Goal: Book appointment/travel/reservation

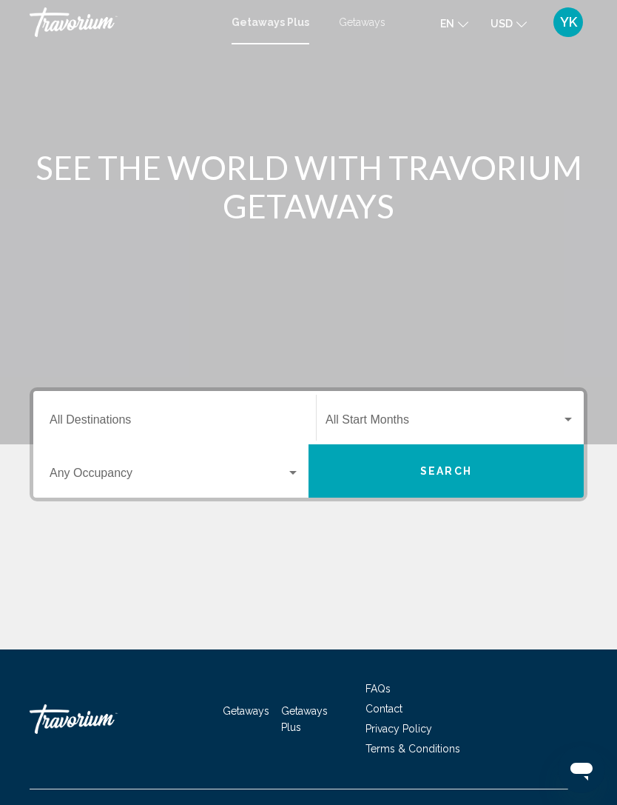
click at [172, 416] on input "Destination All Destinations" at bounding box center [175, 422] width 250 height 13
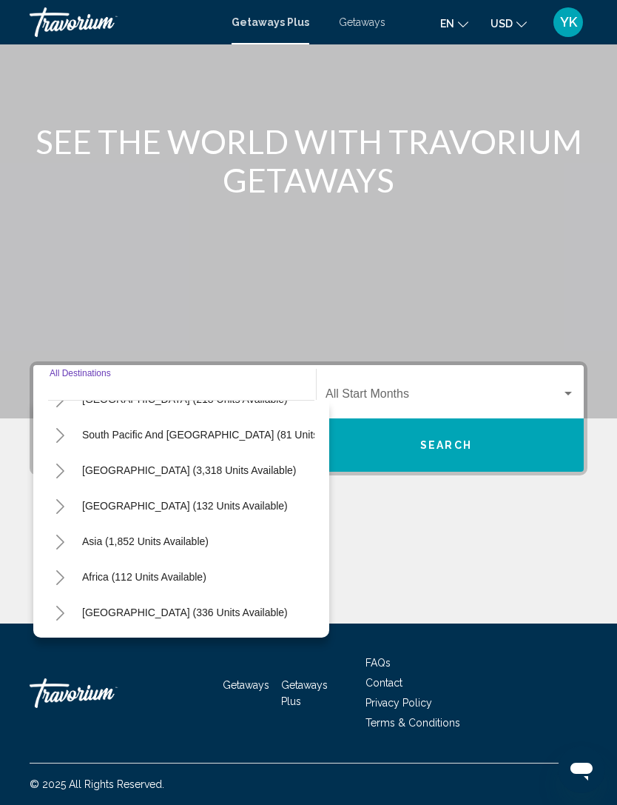
scroll to position [240, 3]
click at [167, 535] on span "Asia (1,852 units available)" at bounding box center [145, 541] width 127 height 12
type input "**********"
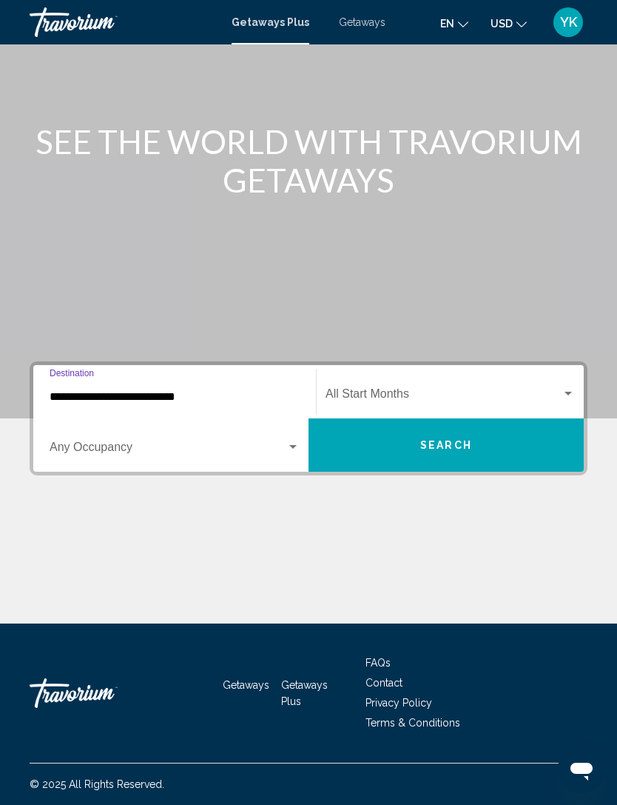
click at [140, 390] on input "**********" at bounding box center [175, 396] width 250 height 13
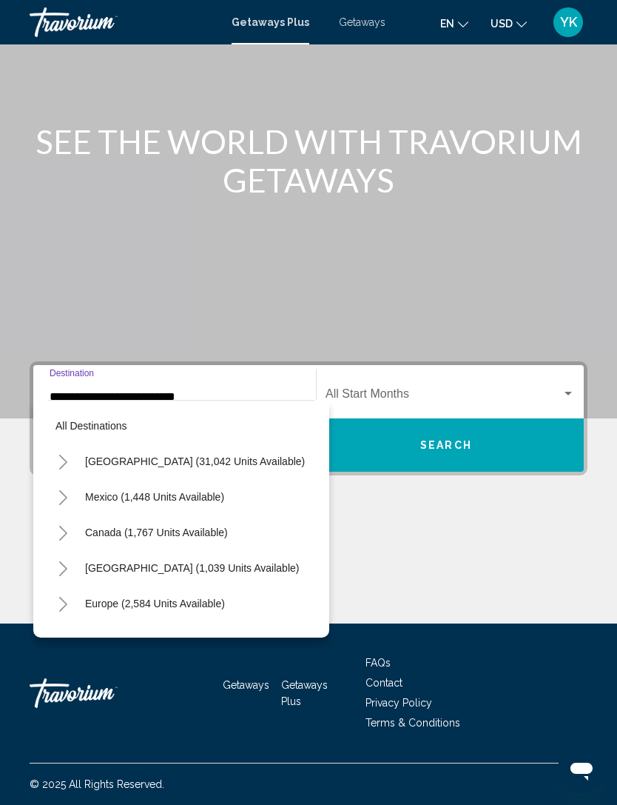
scroll to position [266, 0]
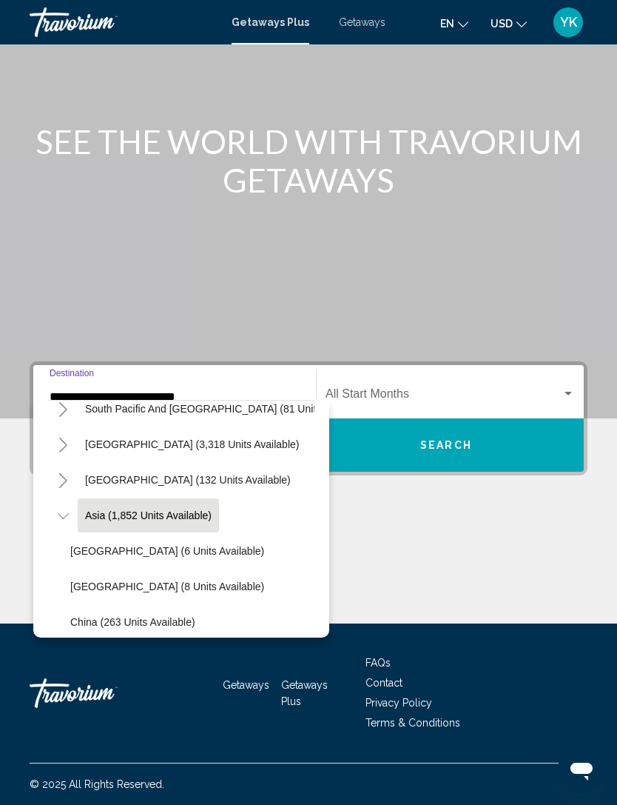
click at [70, 500] on button "Toggle Asia (1,852 units available)" at bounding box center [63, 515] width 30 height 30
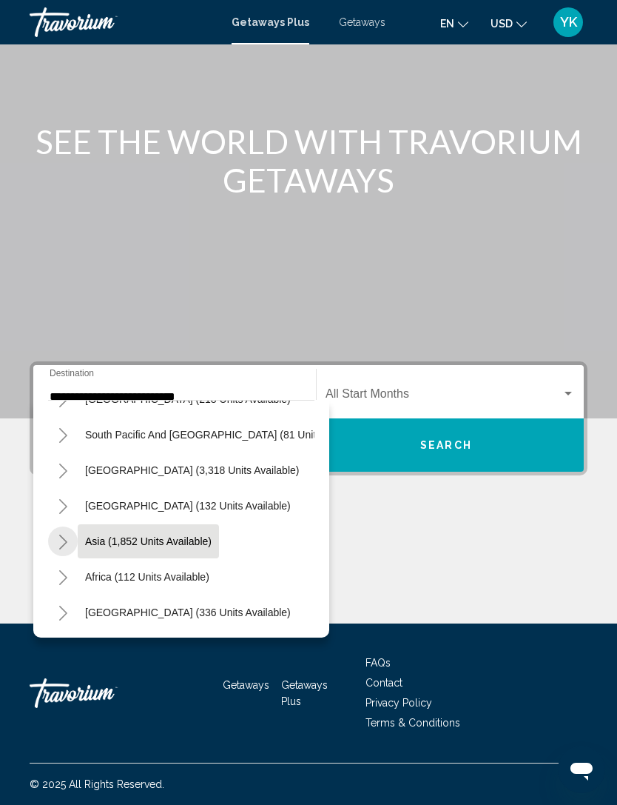
scroll to position [240, 0]
click at [59, 535] on icon "Toggle Asia (1,852 units available)" at bounding box center [63, 542] width 11 height 15
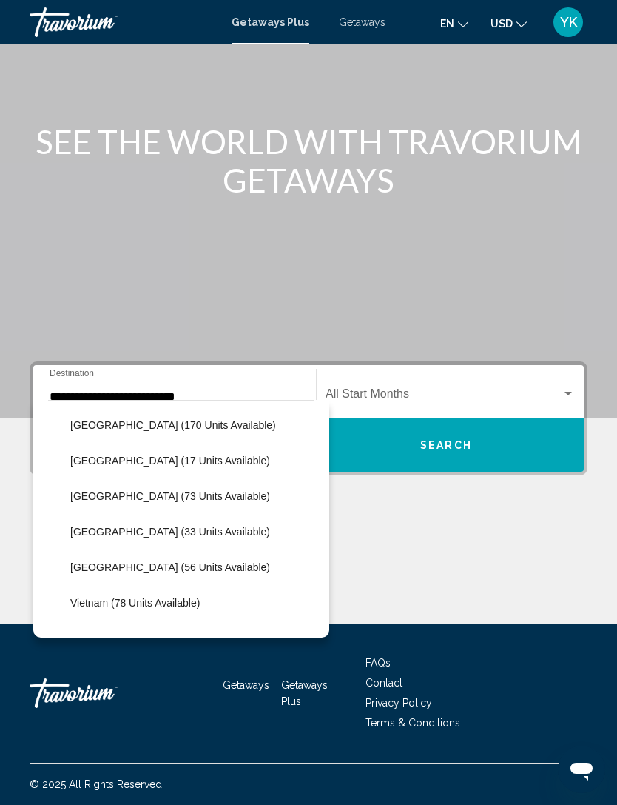
scroll to position [570, 0]
click at [479, 195] on div "Main content" at bounding box center [308, 196] width 617 height 444
